Goal: Task Accomplishment & Management: Use online tool/utility

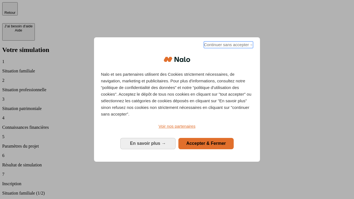
click at [228, 46] on span "Continuer sans accepter →" at bounding box center [228, 44] width 49 height 7
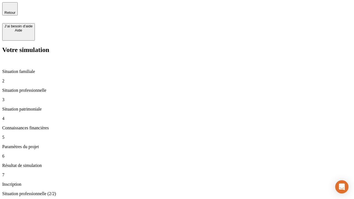
type input "70 000"
type input "1 000"
